Goal: Transaction & Acquisition: Book appointment/travel/reservation

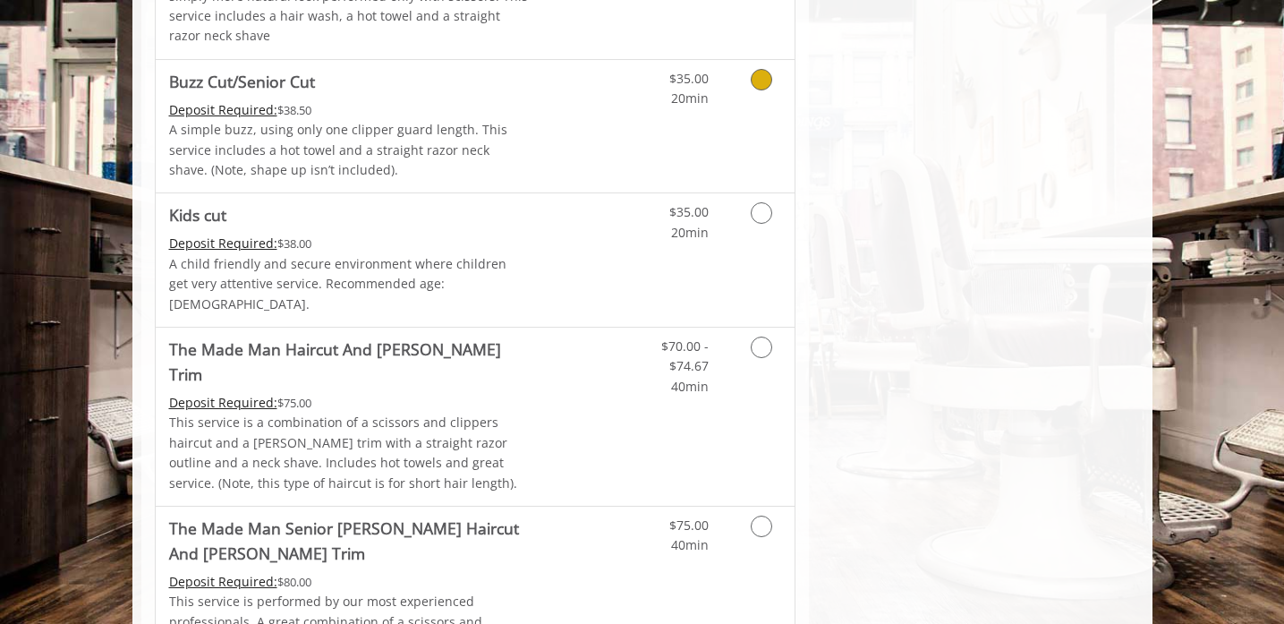
scroll to position [1046, 0]
click at [754, 339] on link "Grooming services" at bounding box center [758, 360] width 46 height 69
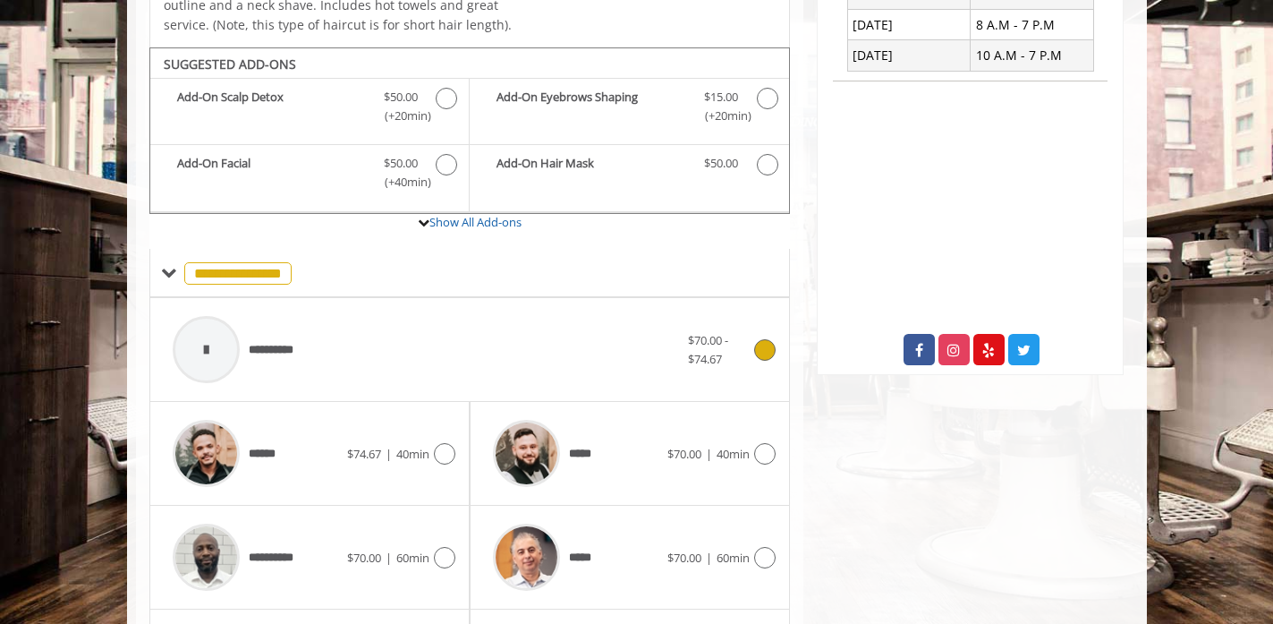
scroll to position [543, 0]
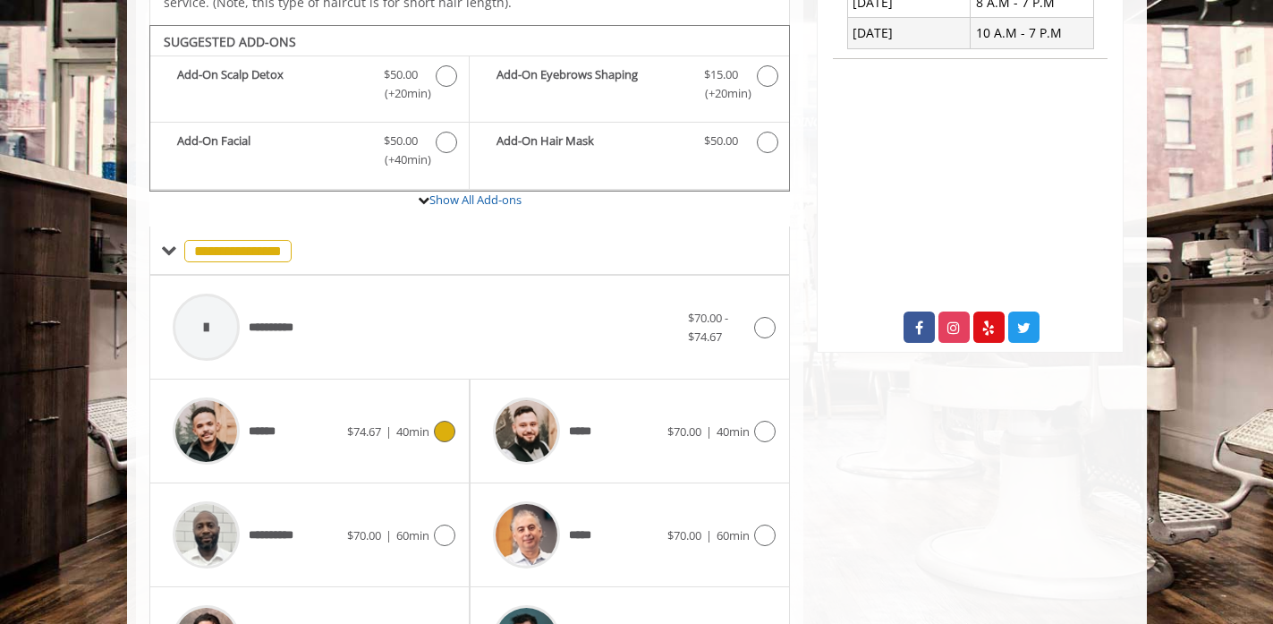
click at [286, 396] on div "******" at bounding box center [255, 430] width 183 height 85
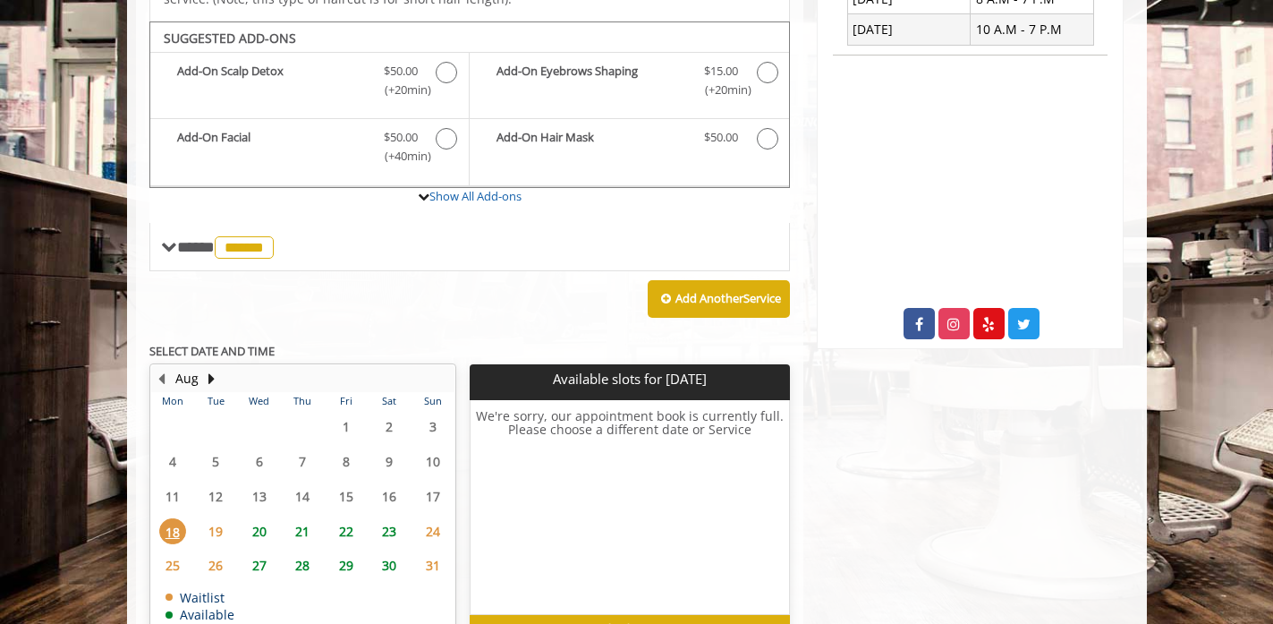
scroll to position [544, 0]
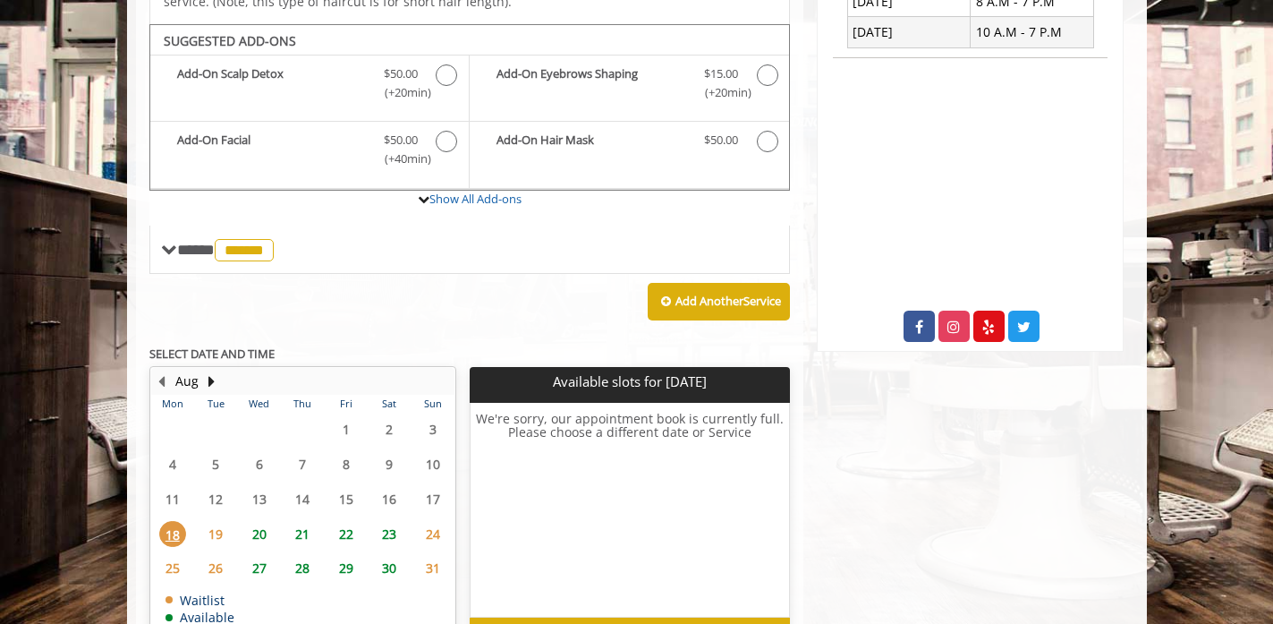
click at [256, 521] on span "20" at bounding box center [259, 534] width 27 height 26
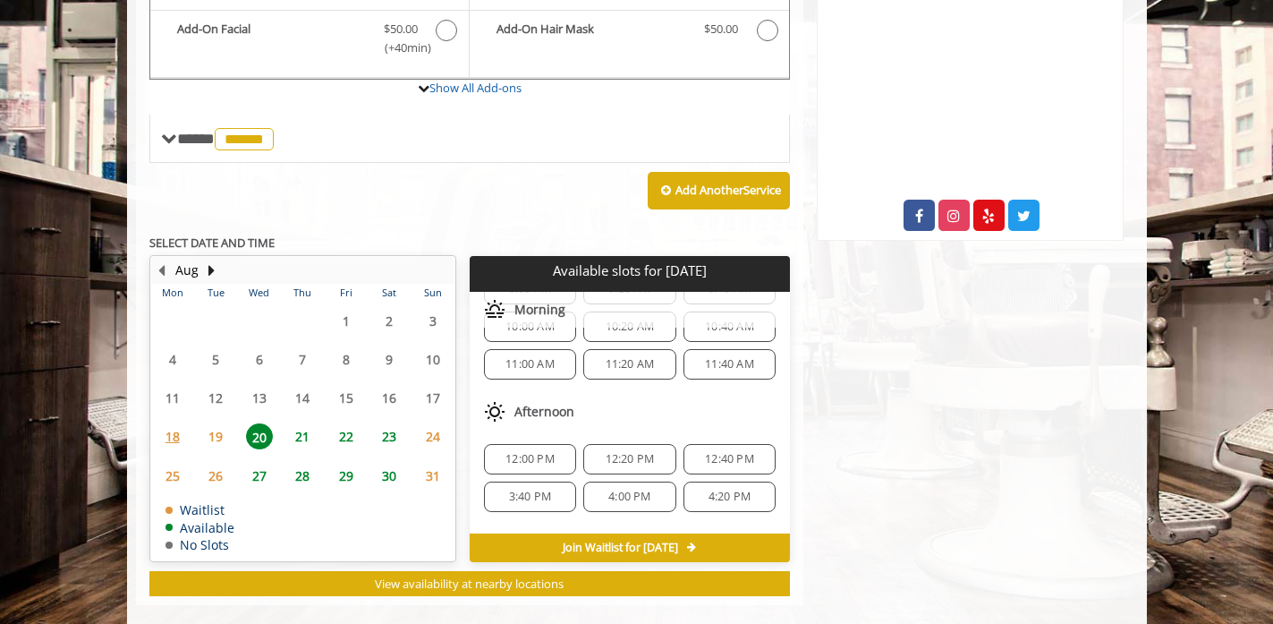
scroll to position [105, 0]
click at [523, 453] on span "12:00 PM" at bounding box center [530, 460] width 49 height 14
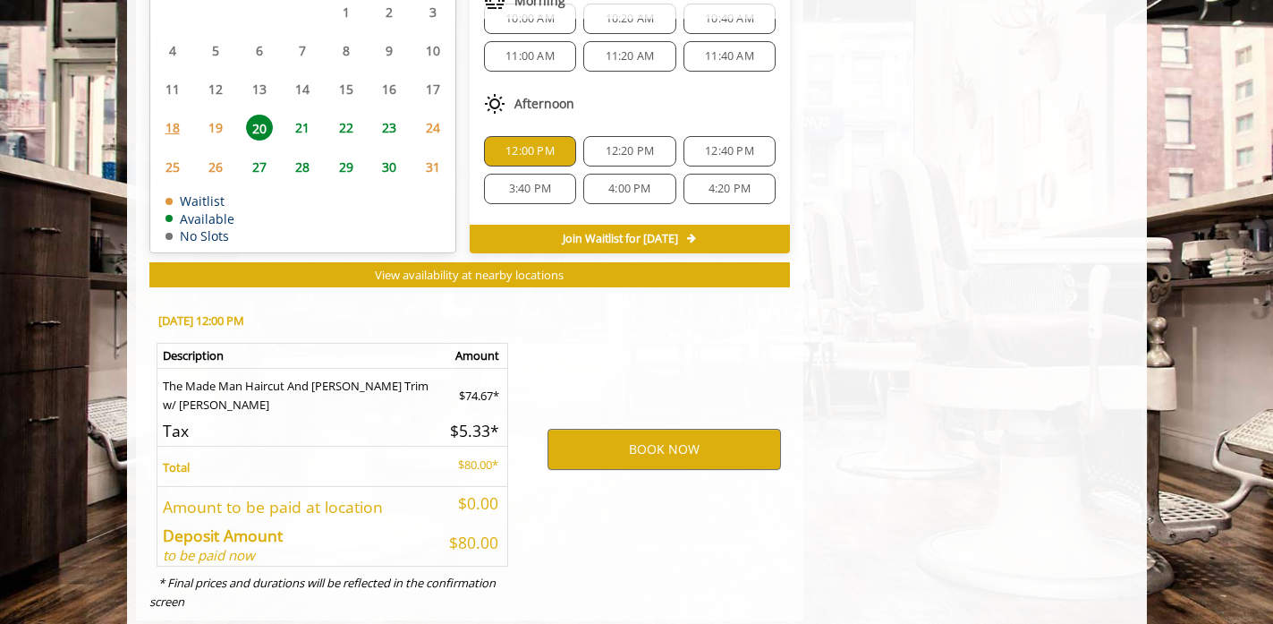
scroll to position [979, 0]
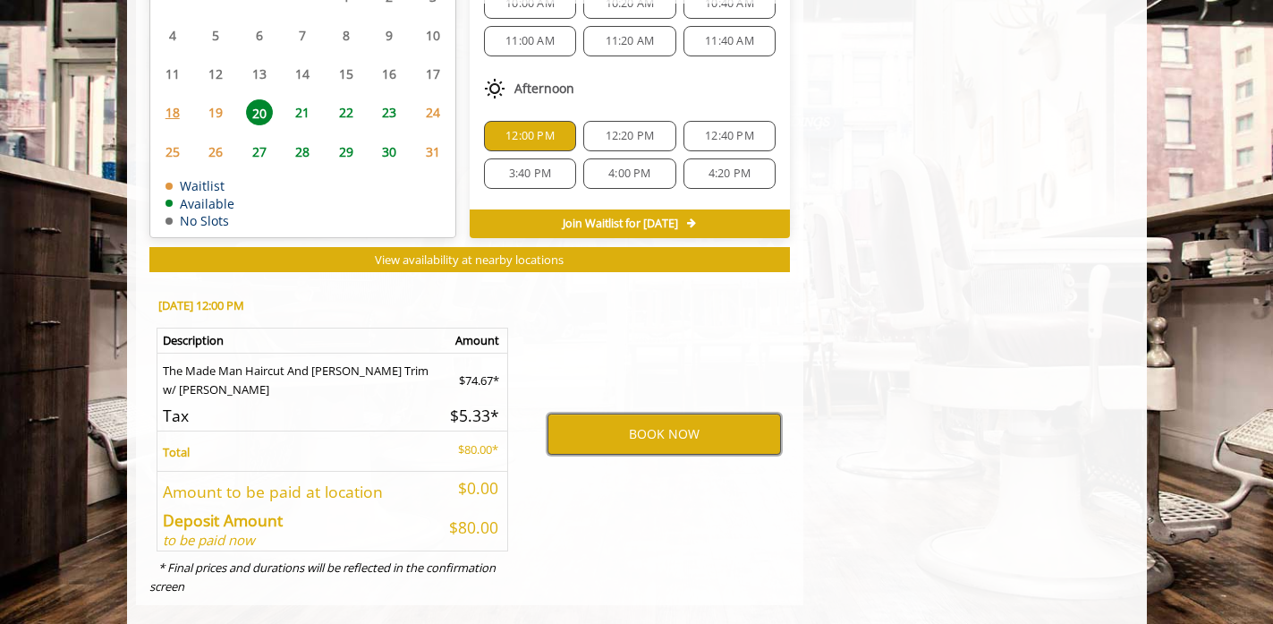
click at [660, 413] on button "BOOK NOW" at bounding box center [665, 433] width 234 height 41
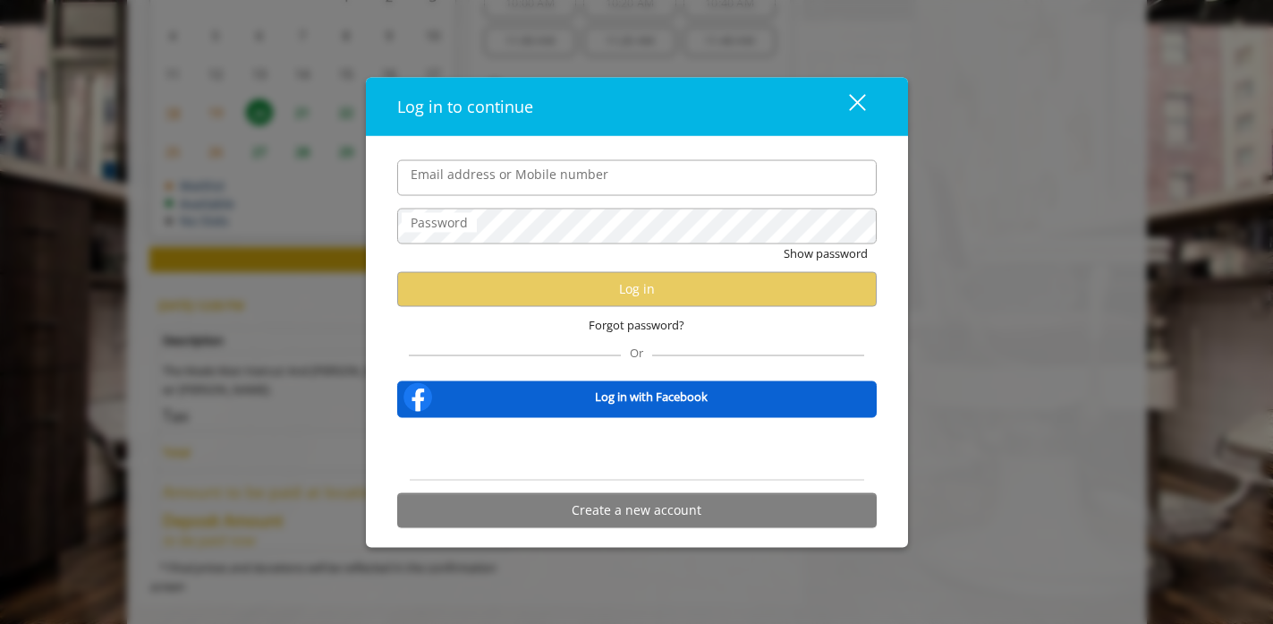
type input "**********"
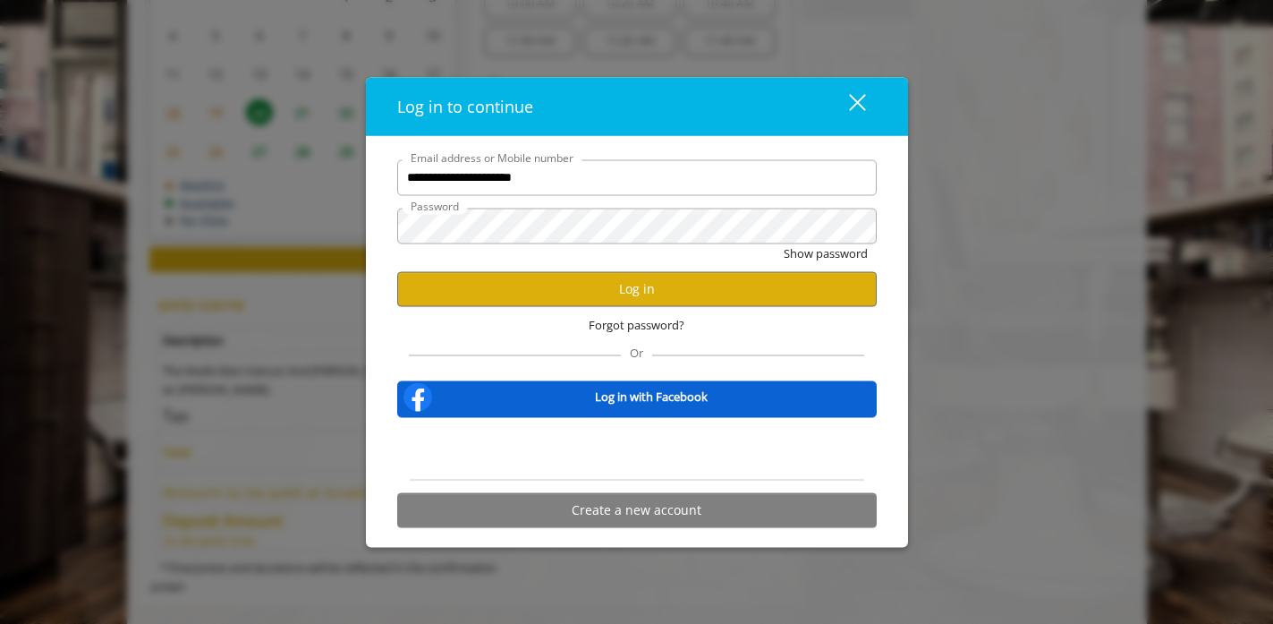
scroll to position [0, 0]
click at [697, 293] on button "Log in" at bounding box center [637, 288] width 480 height 35
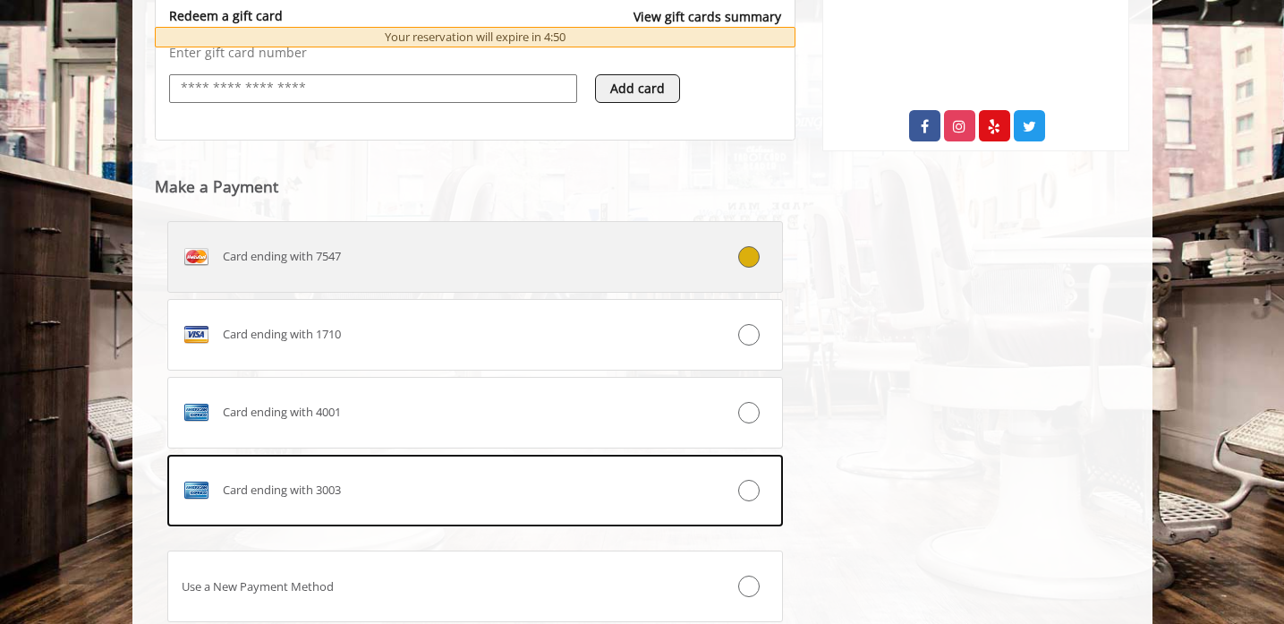
scroll to position [745, 0]
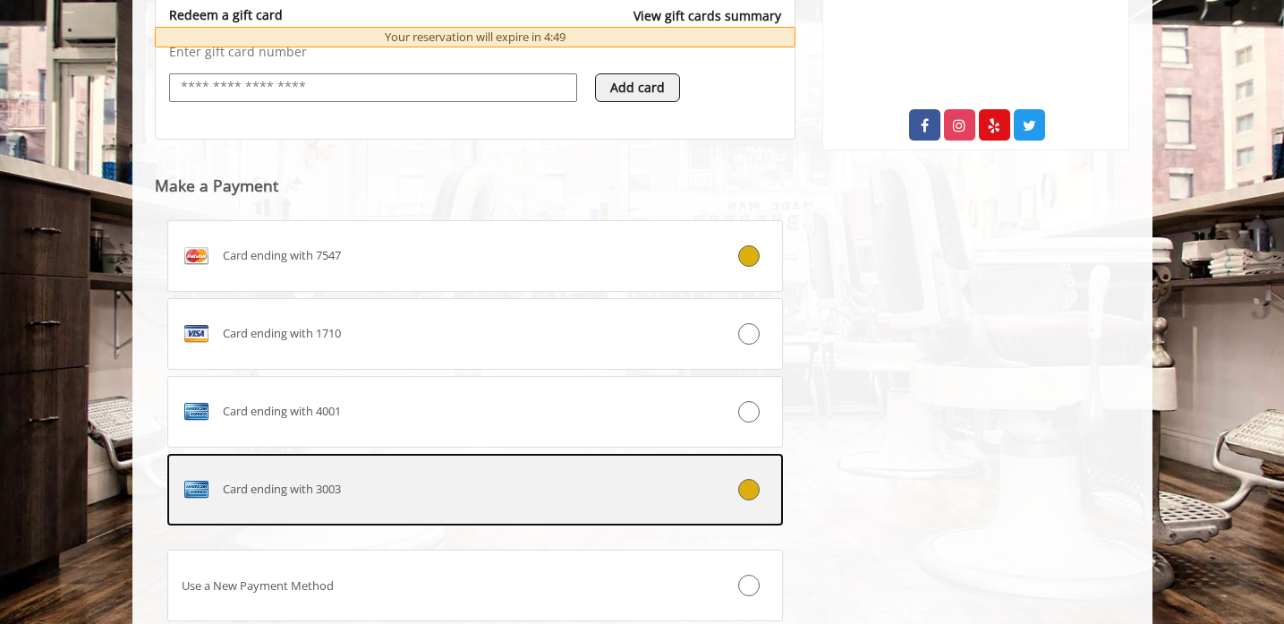
click at [740, 468] on label "Card ending with 3003" at bounding box center [475, 490] width 616 height 72
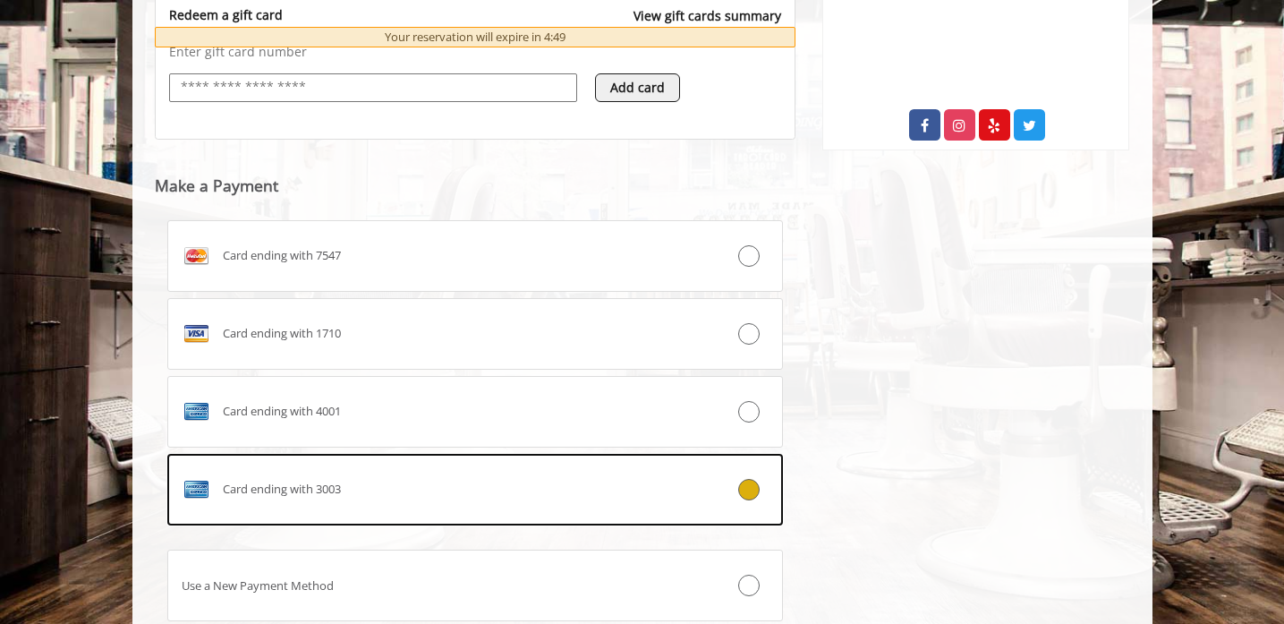
scroll to position [873, 0]
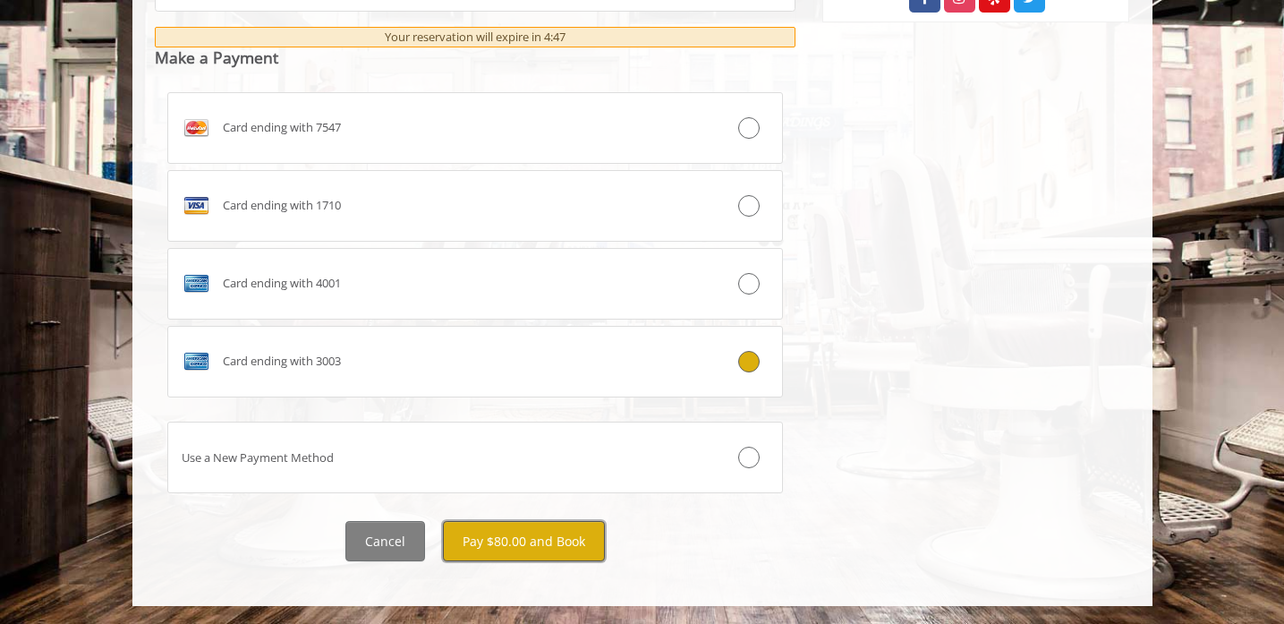
click at [504, 533] on button "Pay $80.00 and Book" at bounding box center [524, 541] width 162 height 40
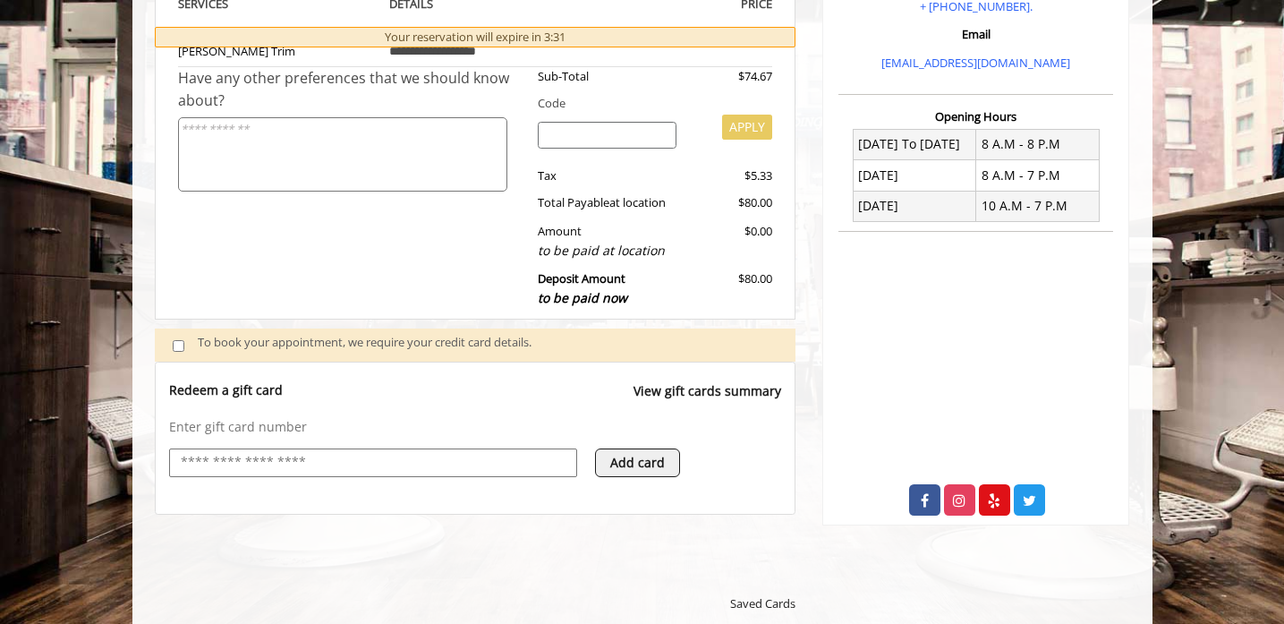
scroll to position [377, 0]
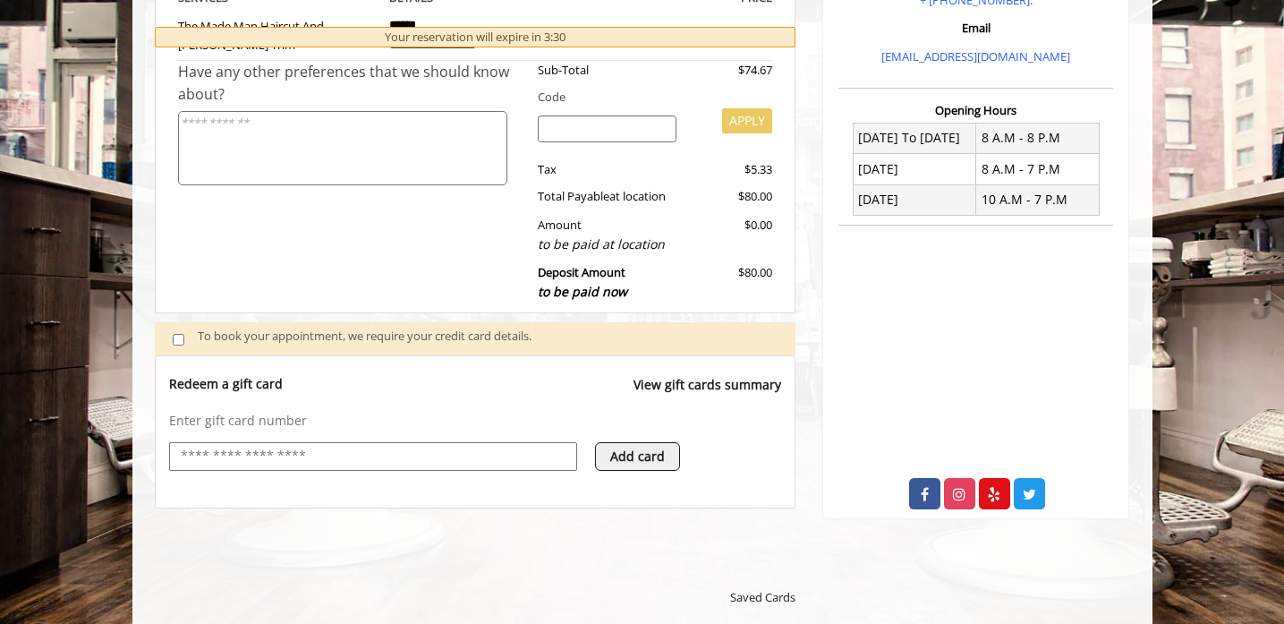
click at [737, 506] on div "Redeem a gift card View gift cards summary Enter gift card number Add card" at bounding box center [476, 431] width 642 height 153
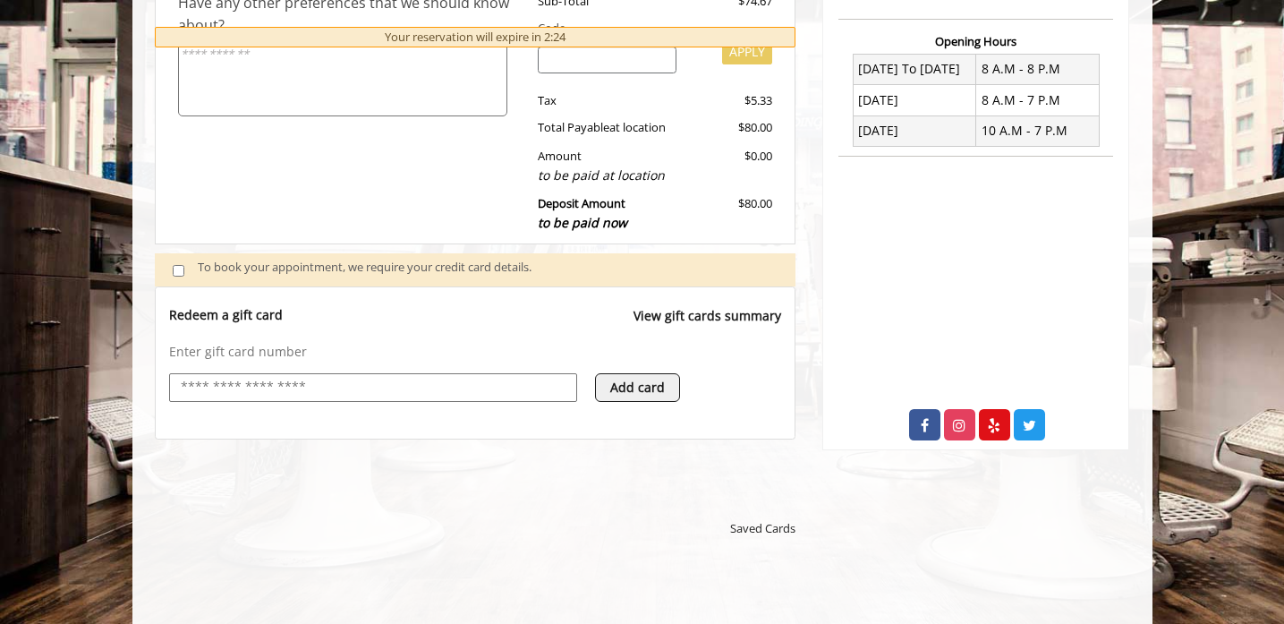
scroll to position [317, 0]
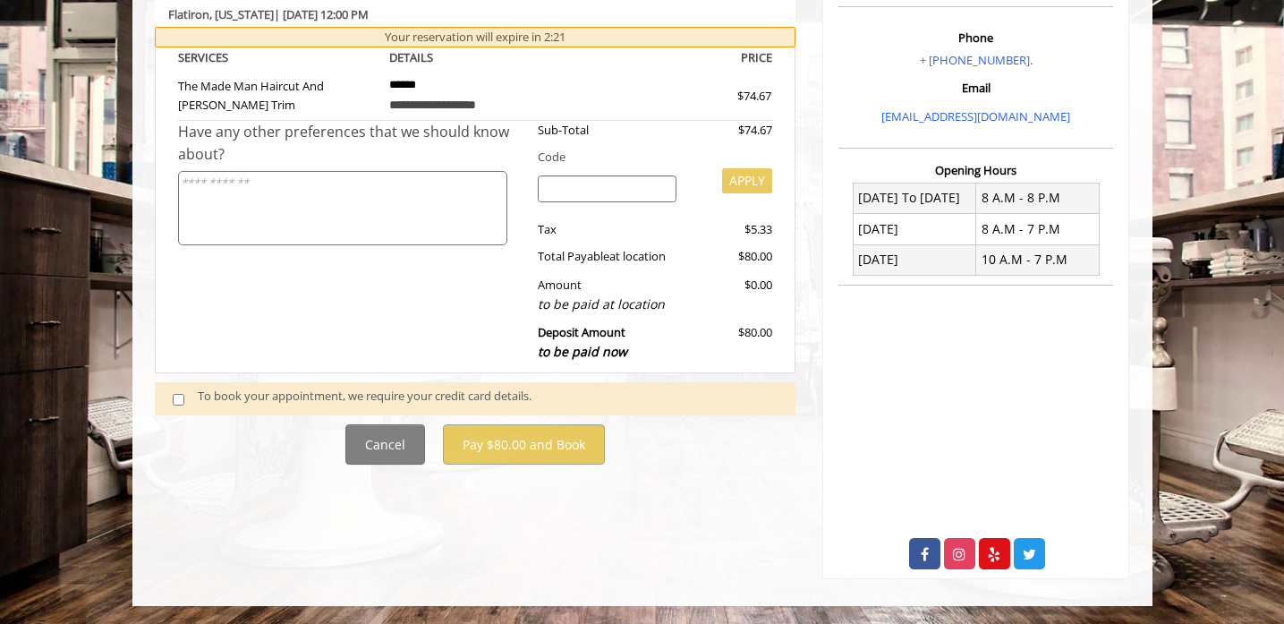
click at [547, 544] on div "**********" at bounding box center [475, 233] width 668 height 692
click at [414, 310] on div "Have any other preferences that we should know about?" at bounding box center [351, 246] width 347 height 251
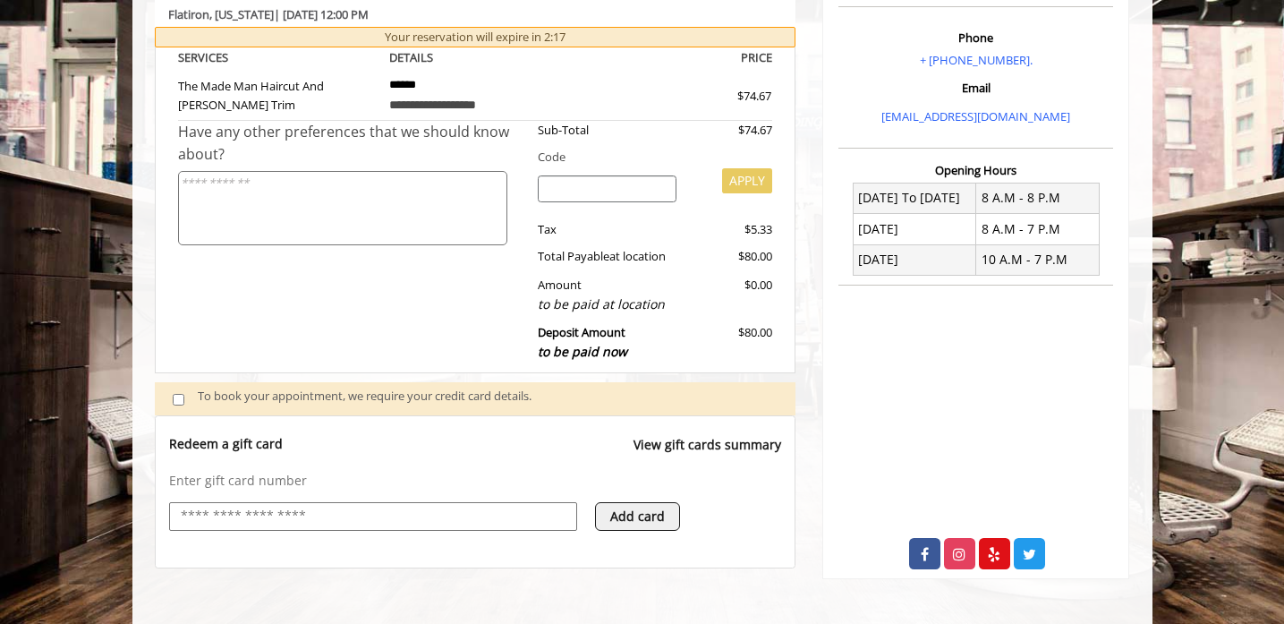
scroll to position [0, 0]
select select "***"
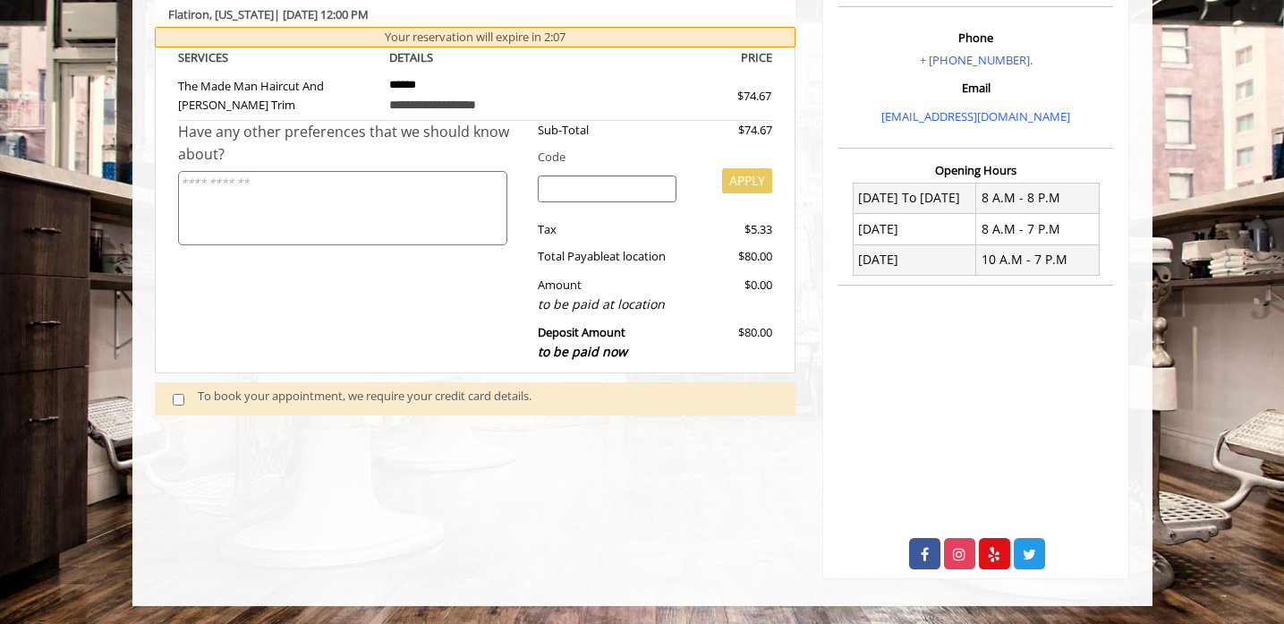
scroll to position [317, 0]
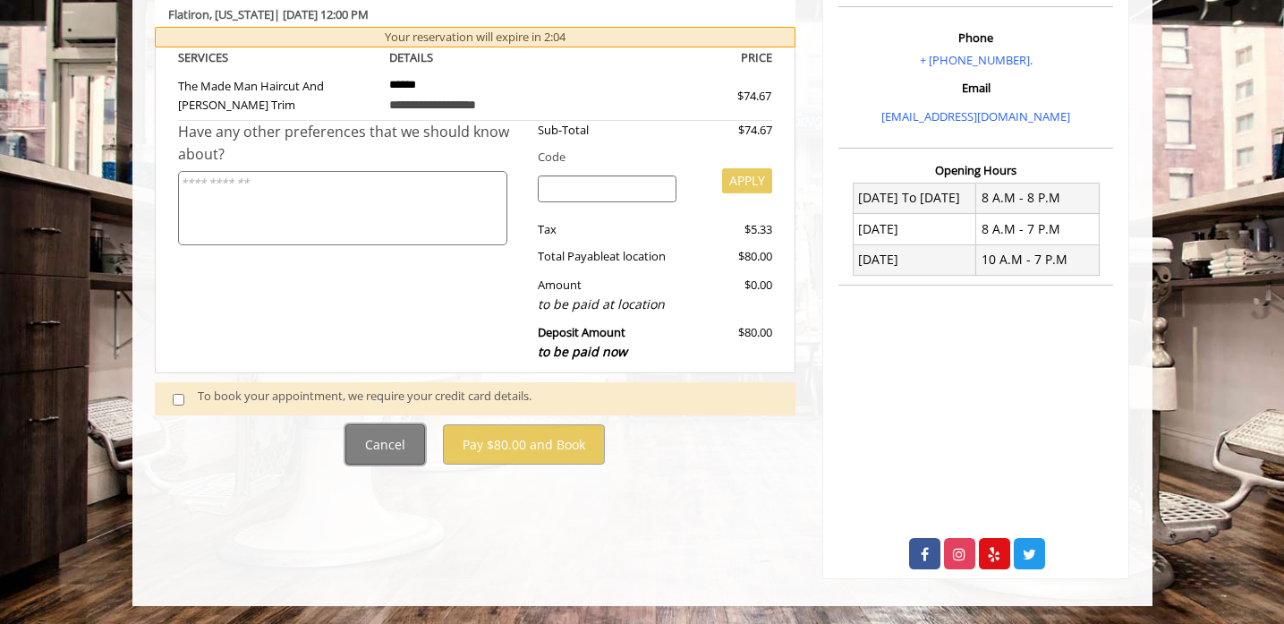
click at [386, 448] on button "Cancel" at bounding box center [385, 444] width 80 height 40
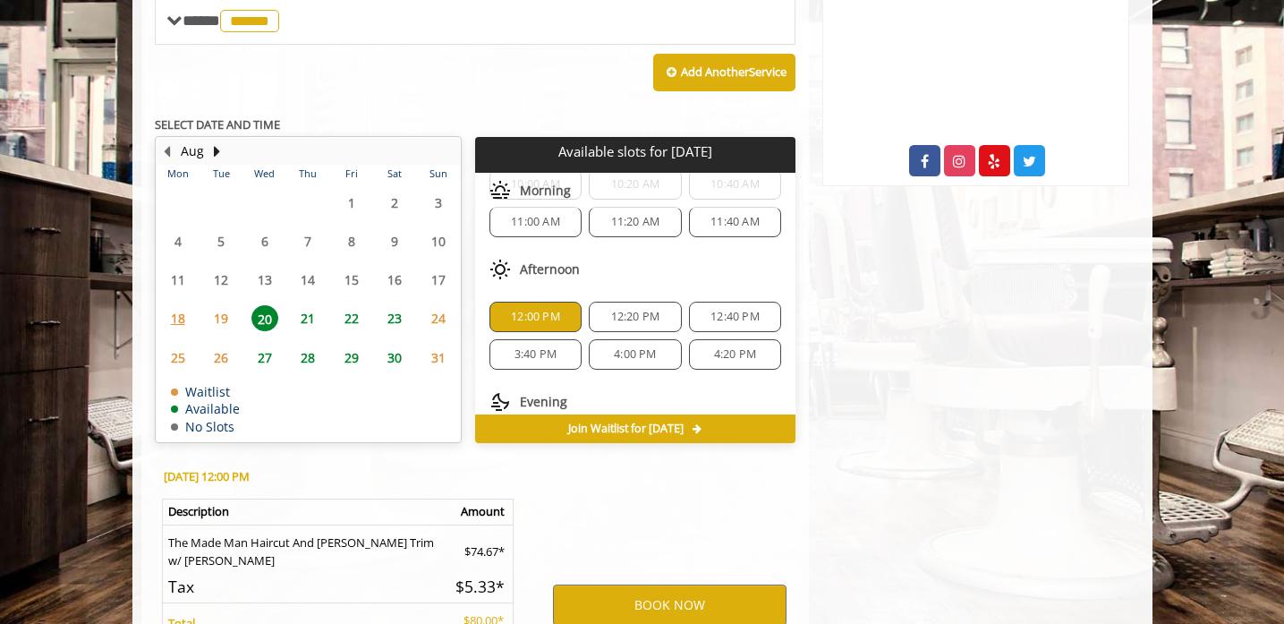
scroll to position [130, 0]
click at [667, 584] on button "BOOK NOW" at bounding box center [670, 604] width 234 height 41
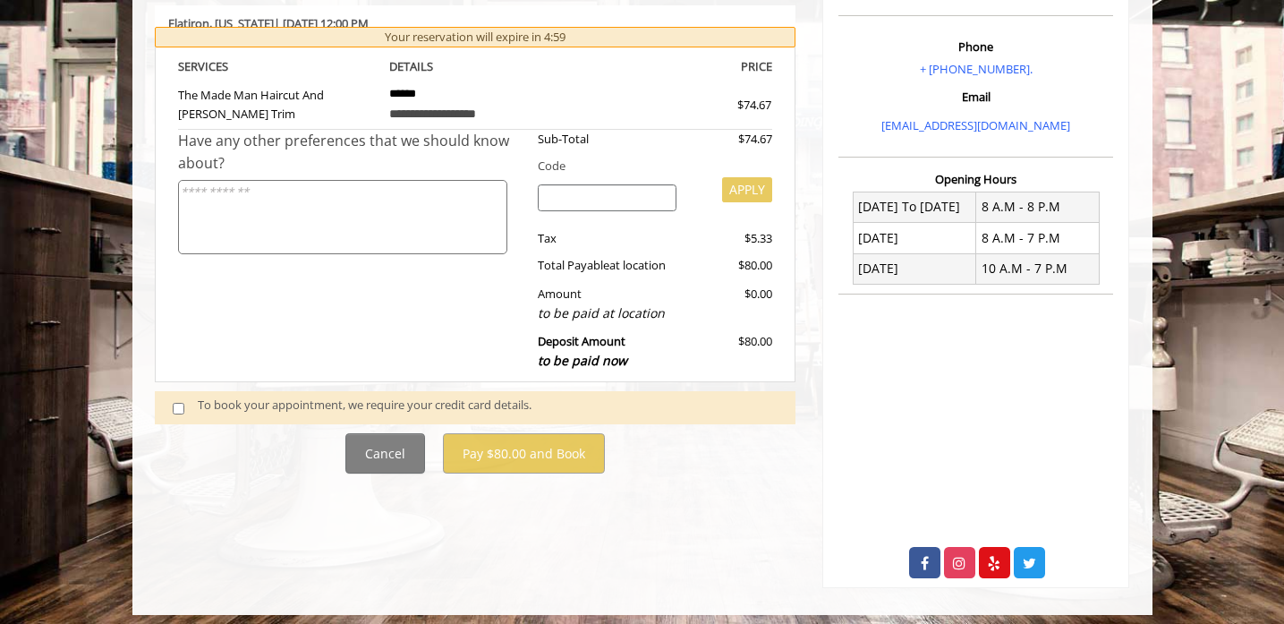
scroll to position [317, 0]
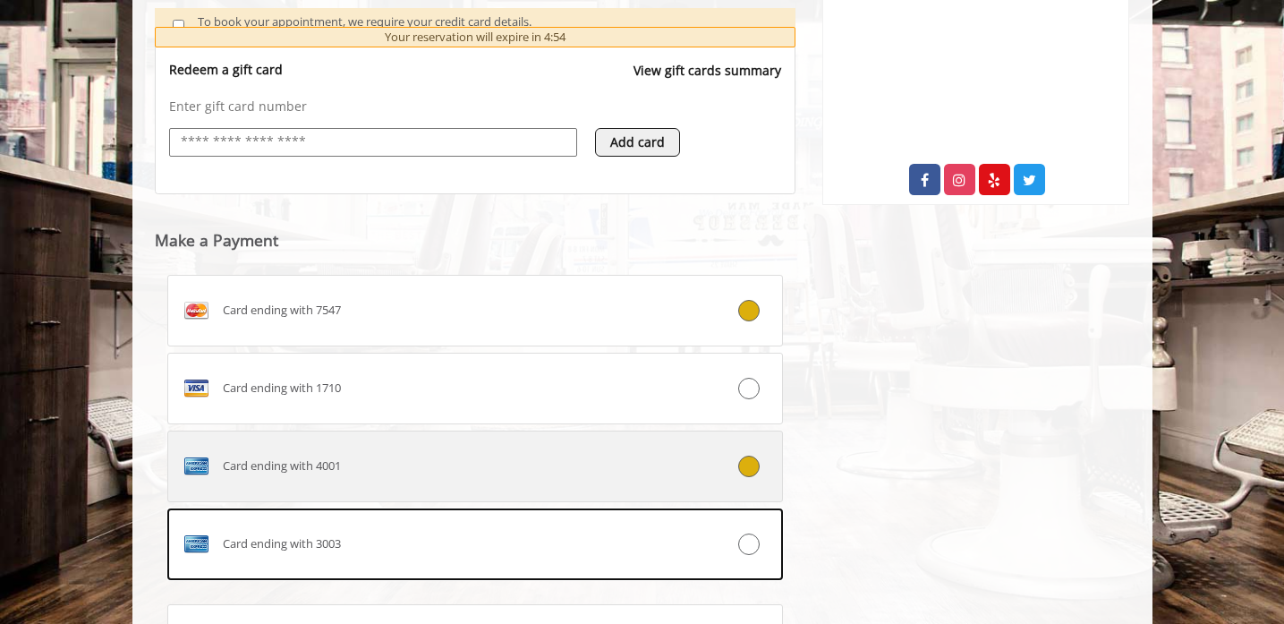
click at [607, 465] on div "Card ending with 4001" at bounding box center [424, 466] width 512 height 29
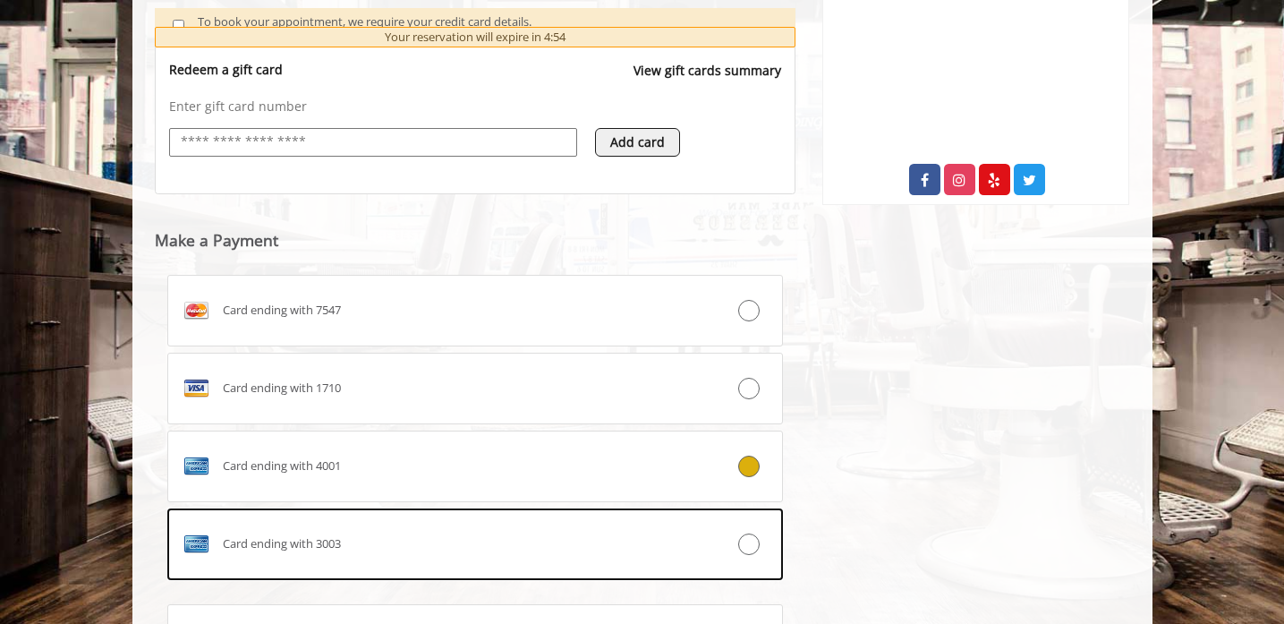
scroll to position [873, 0]
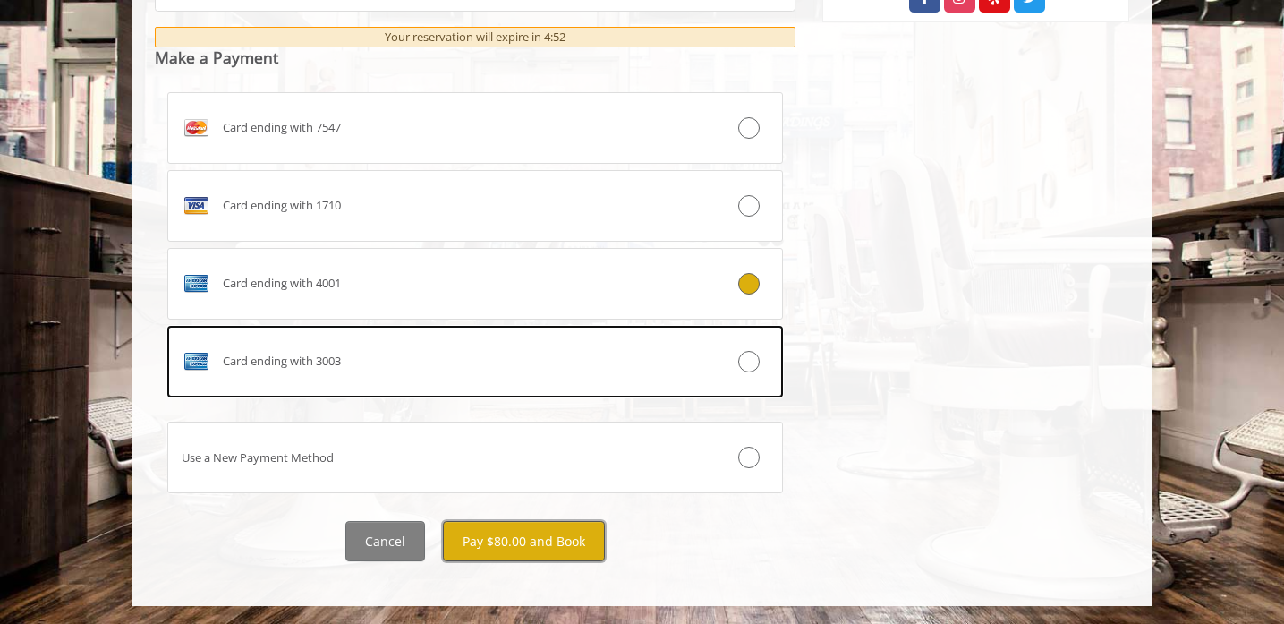
click at [502, 539] on button "Pay $80.00 and Book" at bounding box center [524, 541] width 162 height 40
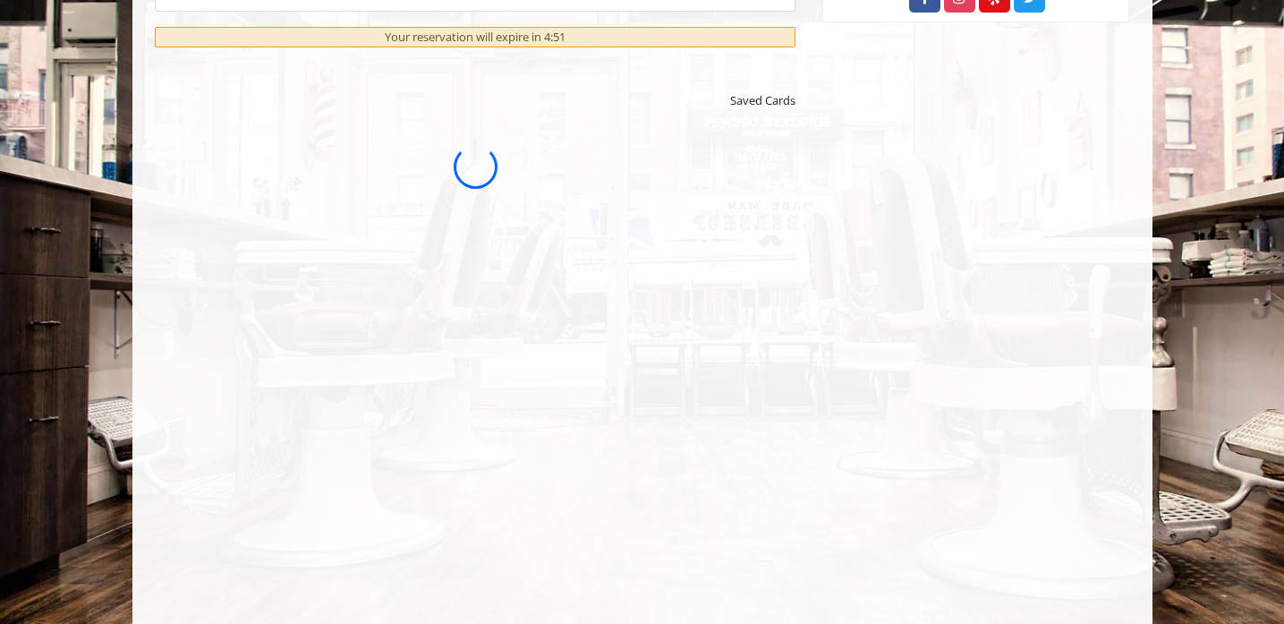
scroll to position [0, 0]
